Goal: Find specific page/section: Find specific page/section

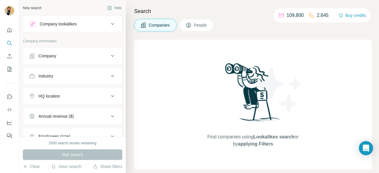
click at [205, 26] on span "People" at bounding box center [201, 25] width 14 height 6
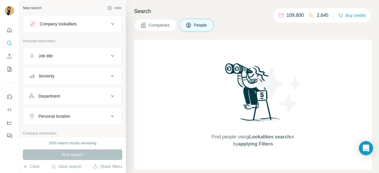
click at [110, 57] on icon at bounding box center [112, 55] width 7 height 7
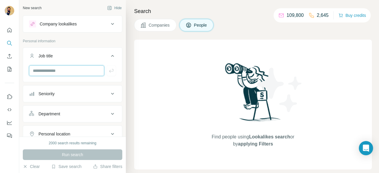
click at [82, 74] on input "text" at bounding box center [66, 70] width 75 height 11
click at [42, 70] on input "**********" at bounding box center [66, 70] width 75 height 11
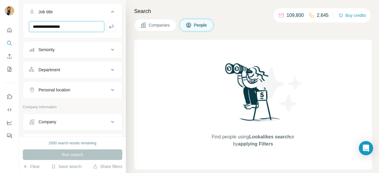
scroll to position [59, 0]
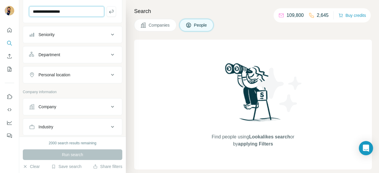
type input "**********"
click at [74, 56] on div "Department" at bounding box center [69, 55] width 80 height 6
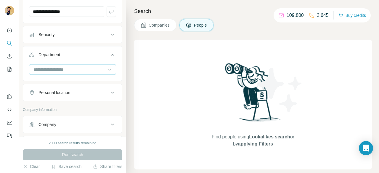
click at [76, 70] on input at bounding box center [69, 69] width 73 height 7
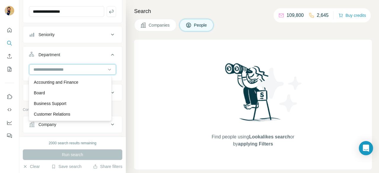
click at [76, 70] on input at bounding box center [69, 69] width 73 height 7
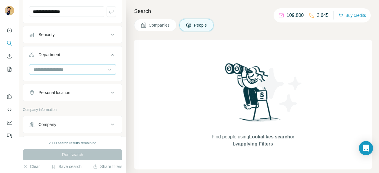
click at [87, 69] on input at bounding box center [69, 69] width 73 height 7
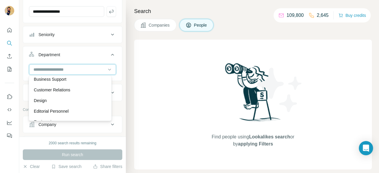
scroll to position [12, 0]
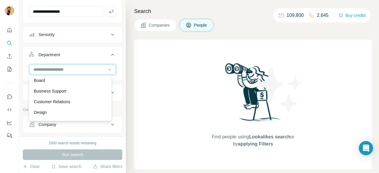
click at [73, 69] on input at bounding box center [69, 69] width 73 height 7
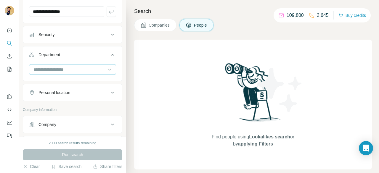
click at [67, 68] on input at bounding box center [69, 69] width 73 height 7
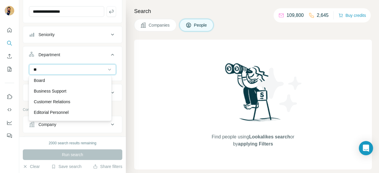
scroll to position [0, 0]
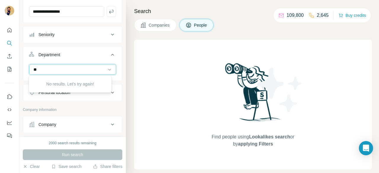
type input "*"
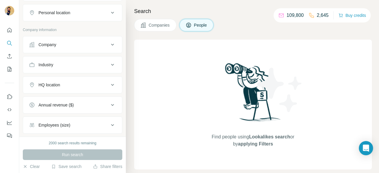
scroll to position [140, 0]
click at [109, 62] on icon at bounding box center [112, 64] width 7 height 7
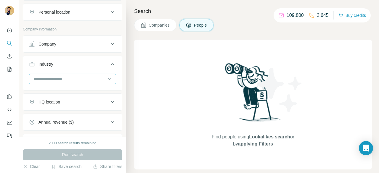
click at [75, 79] on input at bounding box center [69, 79] width 73 height 7
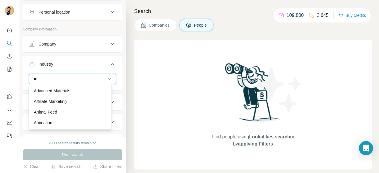
type input "*"
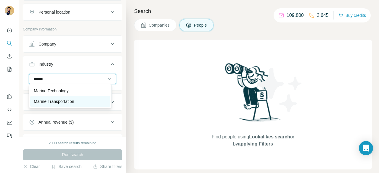
type input "******"
click at [54, 99] on p "Marine Transportation" at bounding box center [54, 102] width 40 height 6
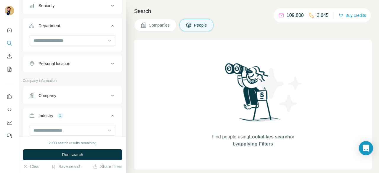
scroll to position [89, 0]
click at [74, 93] on div "Company" at bounding box center [69, 95] width 80 height 6
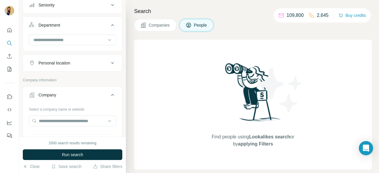
click at [74, 93] on div "Company" at bounding box center [69, 95] width 80 height 6
